Goal: Task Accomplishment & Management: Manage account settings

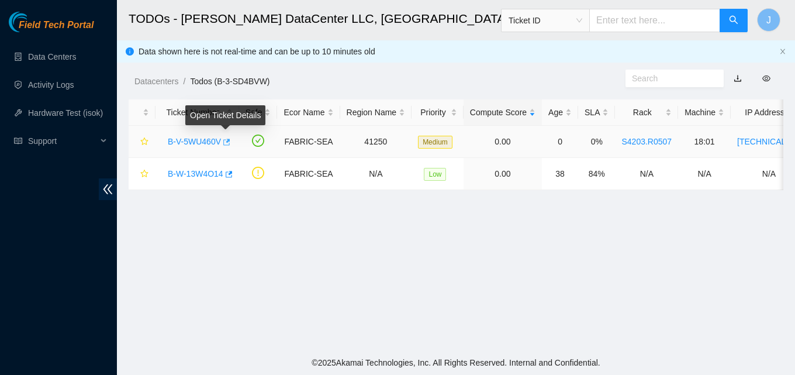
click at [226, 139] on icon "button" at bounding box center [226, 142] width 8 height 8
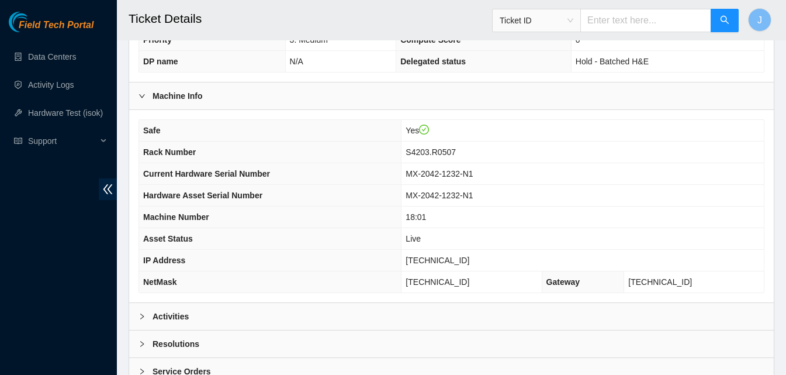
scroll to position [351, 0]
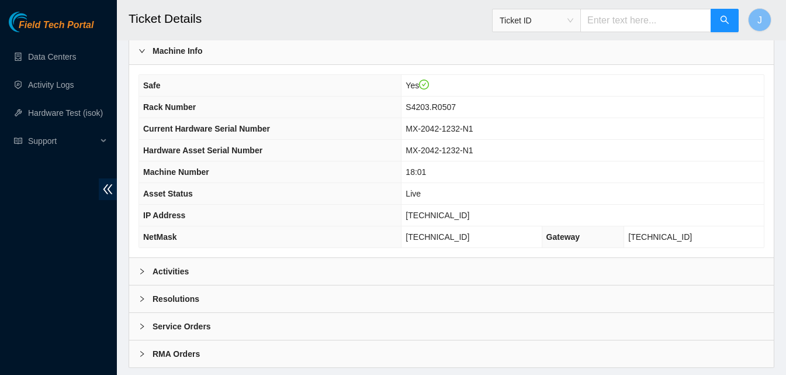
drag, startPoint x: 222, startPoint y: 268, endPoint x: 243, endPoint y: 261, distance: 21.6
click at [225, 268] on div "Activities" at bounding box center [451, 271] width 645 height 27
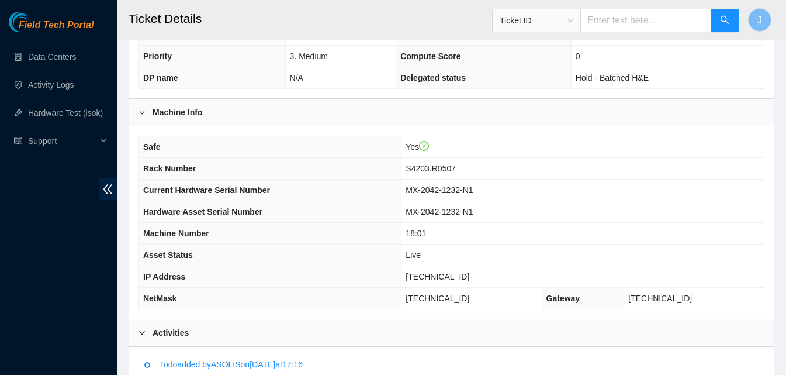
scroll to position [292, 0]
